Goal: Information Seeking & Learning: Learn about a topic

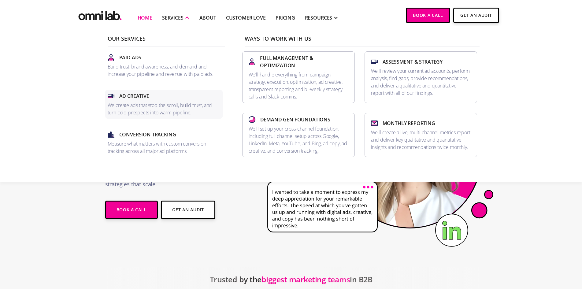
click at [170, 102] on p "We create ads that stop the scroll, build trust, and turn cold prospects into w…" at bounding box center [164, 109] width 113 height 15
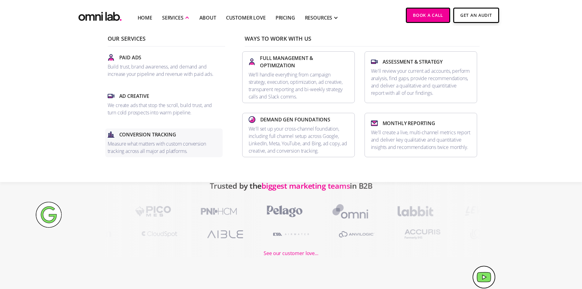
click at [143, 149] on p "Measure what matters with custom conversion tracking across all major ad platfo…" at bounding box center [164, 147] width 113 height 15
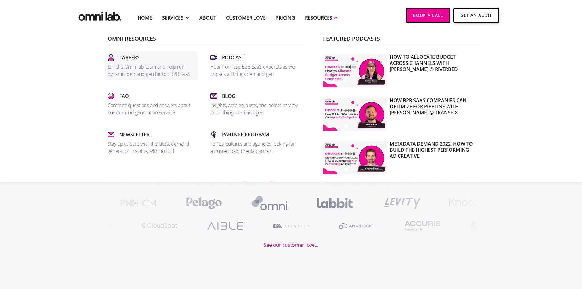
click at [127, 63] on p "Join the Omni lab team and help run dynamic demand gen for top B2B SaaS" at bounding box center [152, 70] width 88 height 15
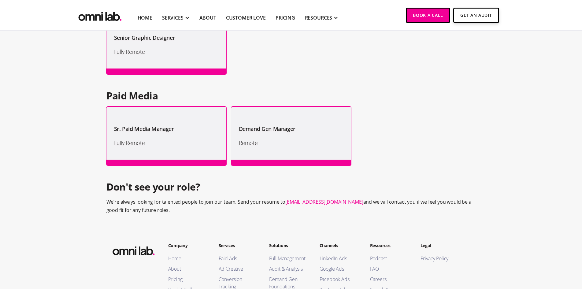
scroll to position [547, 0]
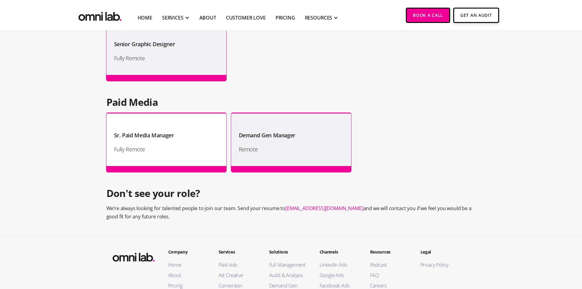
click at [141, 128] on div "Sr. Paid Media Manager" at bounding box center [166, 133] width 105 height 14
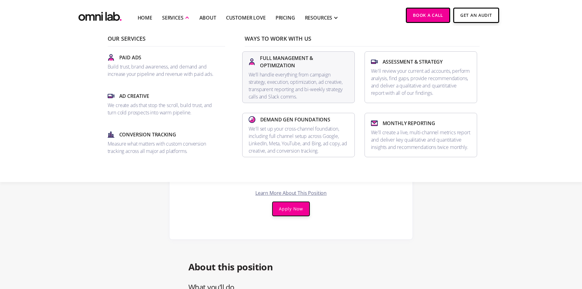
click at [299, 76] on p "We’ll handle everything from campaign strategy, execution, optimization, ad cre…" at bounding box center [299, 85] width 100 height 29
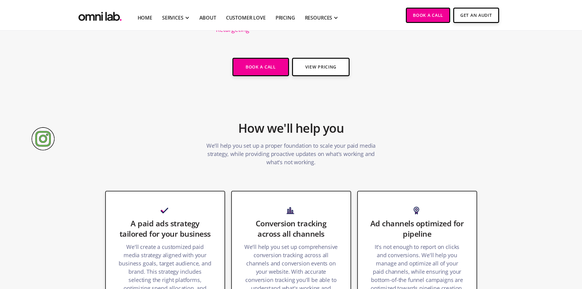
scroll to position [551, 0]
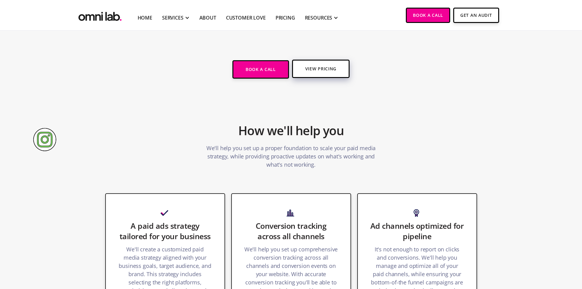
click at [315, 70] on link "View Pricing" at bounding box center [320, 69] width 57 height 18
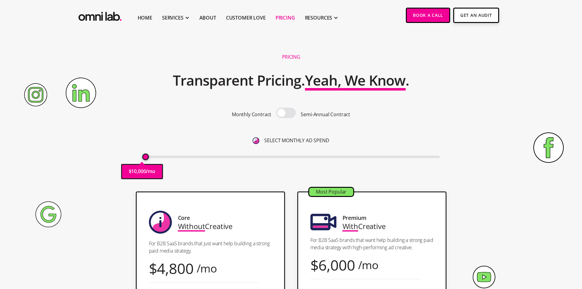
drag, startPoint x: 146, startPoint y: 156, endPoint x: 166, endPoint y: 159, distance: 21.1
click at [166, 158] on input "range" at bounding box center [291, 157] width 298 height 2
click at [170, 157] on input "range" at bounding box center [291, 157] width 298 height 2
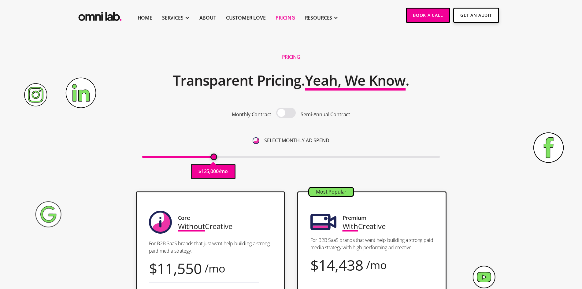
click at [214, 158] on input "range" at bounding box center [291, 157] width 298 height 2
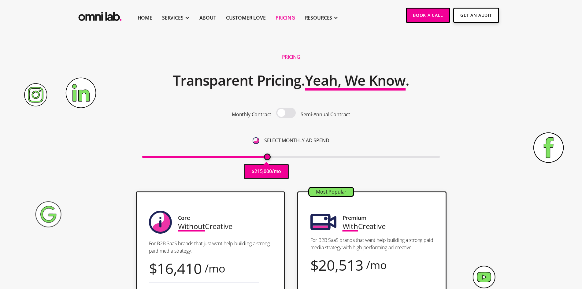
click at [268, 158] on input "range" at bounding box center [291, 157] width 298 height 2
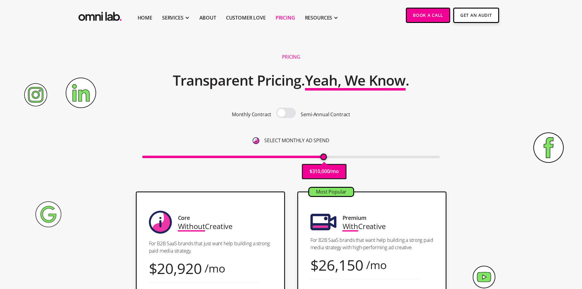
click at [324, 158] on input "range" at bounding box center [291, 157] width 298 height 2
click at [362, 163] on div "Monthly Contract Semi-Annual Contract SELECT MONTHLY AD SPEND $ 310,000 /mo" at bounding box center [291, 130] width 298 height 77
click at [390, 158] on input "range" at bounding box center [291, 157] width 298 height 2
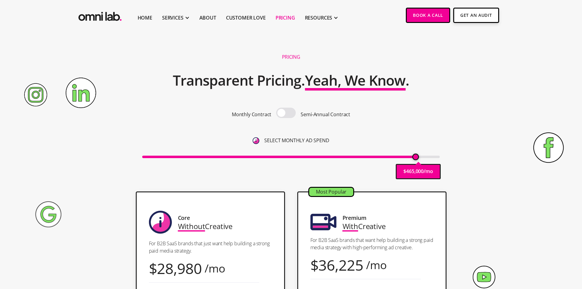
click at [416, 156] on input "range" at bounding box center [291, 157] width 298 height 2
type input "500000"
click at [437, 158] on input "range" at bounding box center [291, 157] width 298 height 2
click at [291, 113] on span at bounding box center [286, 113] width 20 height 10
click at [286, 113] on input "checkbox" at bounding box center [286, 113] width 0 height 0
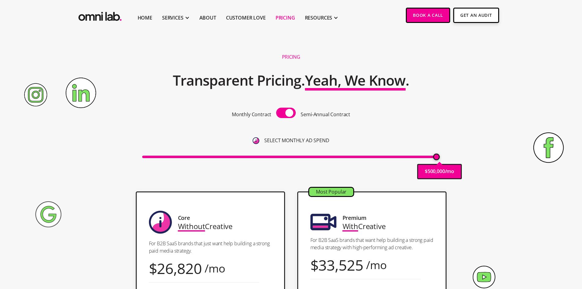
click at [291, 113] on span at bounding box center [286, 113] width 20 height 10
click at [286, 113] on input "checkbox" at bounding box center [286, 113] width 0 height 0
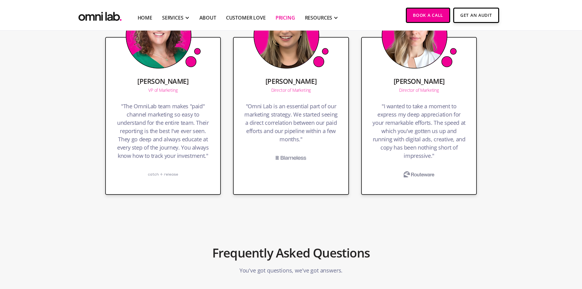
scroll to position [1226, 0]
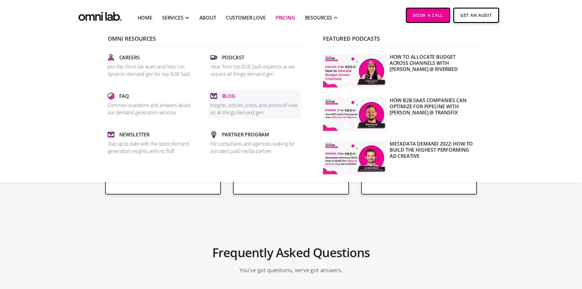
click at [229, 94] on p "Blog" at bounding box center [228, 95] width 13 height 7
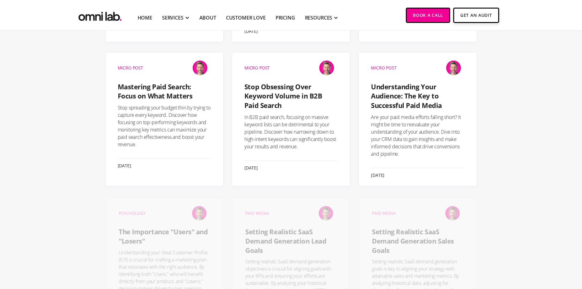
scroll to position [675, 0]
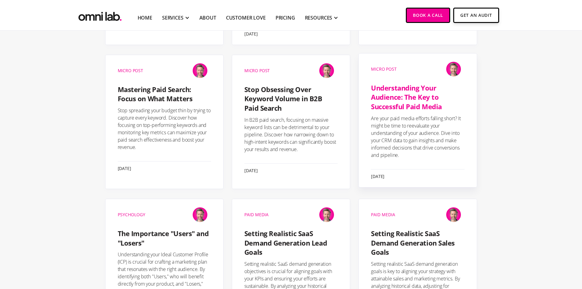
click at [413, 98] on h4 "Understanding Your Audience: The Key to Successful Paid Media" at bounding box center [417, 97] width 93 height 28
